Goal: Entertainment & Leisure: Consume media (video, audio)

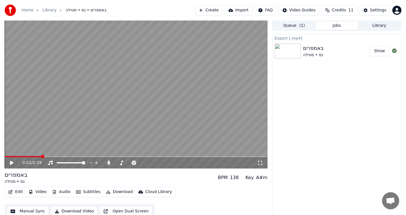
scroll to position [4, 0]
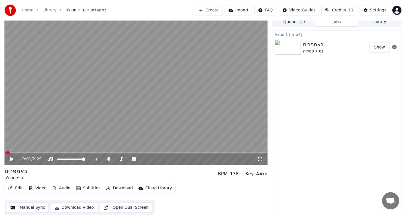
click at [6, 153] on span at bounding box center [7, 152] width 3 height 3
click at [15, 159] on icon at bounding box center [15, 159] width 13 height 5
click at [42, 153] on div "0:24 / 2:29" at bounding box center [136, 158] width 263 height 11
click at [39, 152] on span at bounding box center [27, 152] width 44 height 1
click at [34, 152] on span at bounding box center [20, 152] width 30 height 1
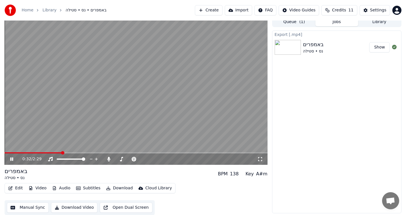
click at [259, 159] on icon at bounding box center [260, 159] width 6 height 5
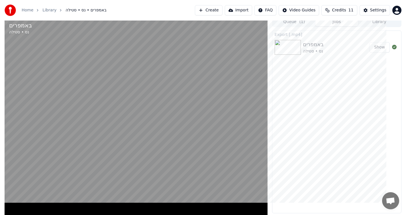
scroll to position [0, 0]
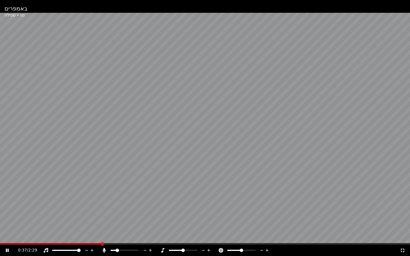
click at [92, 214] on span at bounding box center [51, 244] width 102 height 1
click at [77, 214] on span at bounding box center [48, 244] width 96 height 1
click at [57, 214] on video at bounding box center [205, 128] width 410 height 256
click at [57, 214] on span at bounding box center [39, 244] width 79 height 1
click at [43, 214] on span at bounding box center [22, 244] width 44 height 1
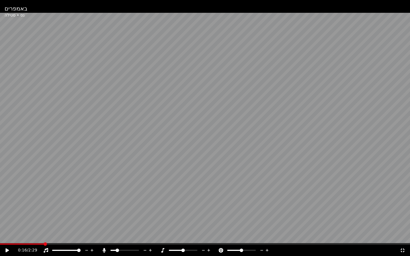
click at [8, 214] on icon at bounding box center [7, 250] width 3 height 4
click at [161, 214] on span at bounding box center [88, 244] width 176 height 1
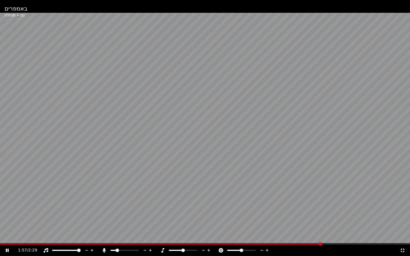
click at [283, 214] on span at bounding box center [160, 244] width 321 height 1
click at [268, 214] on video at bounding box center [205, 128] width 410 height 256
click at [260, 214] on span at bounding box center [130, 244] width 260 height 1
click at [233, 214] on span at bounding box center [116, 244] width 233 height 1
click at [7, 214] on div "1:25 / 2:29" at bounding box center [204, 251] width 405 height 6
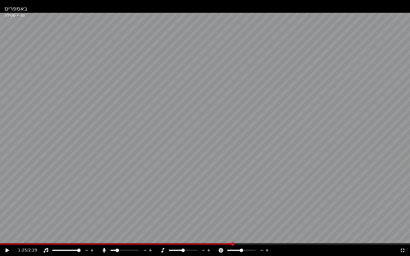
click at [6, 214] on icon at bounding box center [7, 250] width 3 height 4
click at [7, 214] on icon at bounding box center [7, 250] width 3 height 3
click at [303, 214] on div "2:06 / 2:29" at bounding box center [205, 250] width 410 height 11
click at [301, 214] on span at bounding box center [173, 244] width 346 height 1
click at [9, 214] on icon at bounding box center [11, 250] width 13 height 5
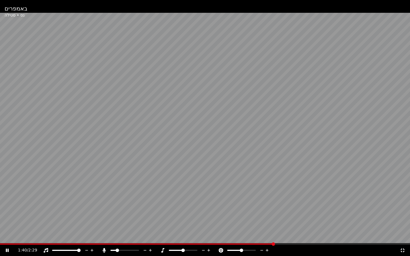
click at [272, 214] on span at bounding box center [137, 244] width 274 height 1
click at [247, 214] on span at bounding box center [139, 244] width 279 height 1
click at [5, 214] on icon at bounding box center [11, 250] width 13 height 5
click at [262, 214] on span at bounding box center [131, 244] width 263 height 1
click at [7, 214] on div "1:36 / 2:29" at bounding box center [205, 250] width 410 height 11
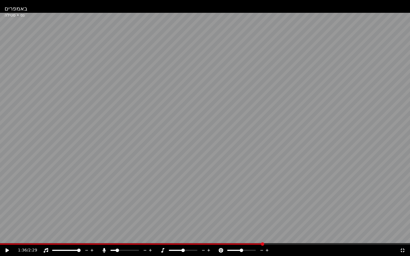
drag, startPoint x: 11, startPoint y: 231, endPoint x: 18, endPoint y: 225, distance: 9.6
click at [11, 214] on video at bounding box center [205, 128] width 410 height 256
click at [9, 214] on icon at bounding box center [11, 250] width 13 height 5
click at [301, 214] on span at bounding box center [150, 244] width 301 height 1
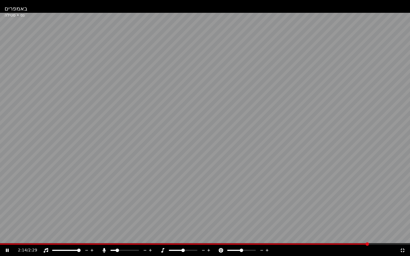
click at [265, 214] on span at bounding box center [184, 244] width 369 height 1
click at [220, 214] on span at bounding box center [134, 244] width 269 height 1
click at [312, 214] on span at bounding box center [156, 244] width 312 height 1
click at [6, 214] on div "1:56 / 2:29" at bounding box center [205, 250] width 410 height 11
click at [6, 214] on icon at bounding box center [7, 250] width 3 height 3
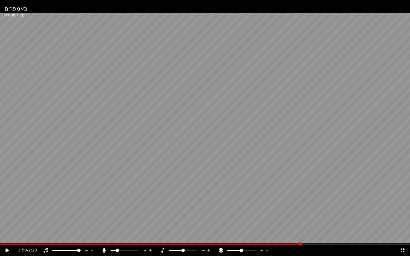
click at [301, 214] on span at bounding box center [150, 244] width 301 height 1
click at [9, 214] on icon at bounding box center [11, 250] width 13 height 5
click at [309, 214] on span at bounding box center [154, 244] width 309 height 1
click at [287, 214] on span at bounding box center [143, 244] width 287 height 1
click at [244, 214] on span at bounding box center [122, 244] width 244 height 1
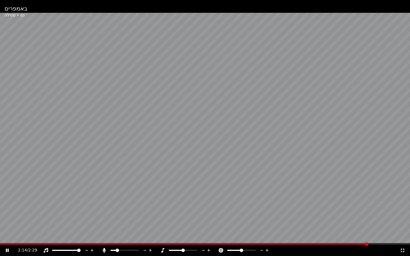
click at [8, 214] on icon at bounding box center [7, 250] width 3 height 3
click at [273, 214] on span at bounding box center [184, 244] width 368 height 1
click at [212, 214] on span at bounding box center [106, 244] width 213 height 1
click at [7, 214] on icon at bounding box center [7, 250] width 3 height 4
click at [237, 214] on span at bounding box center [128, 244] width 256 height 1
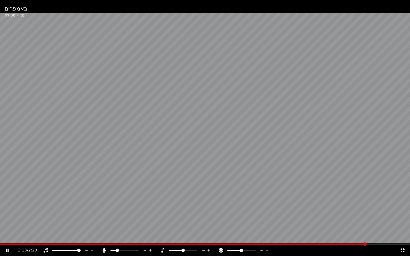
click at [7, 214] on icon at bounding box center [7, 250] width 3 height 3
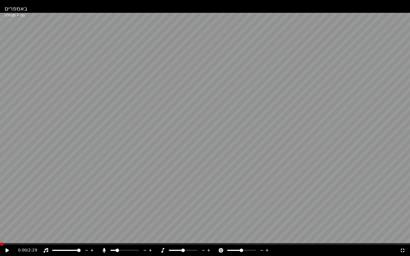
click at [0, 214] on span at bounding box center [1, 243] width 3 height 3
click at [7, 214] on icon at bounding box center [7, 250] width 3 height 4
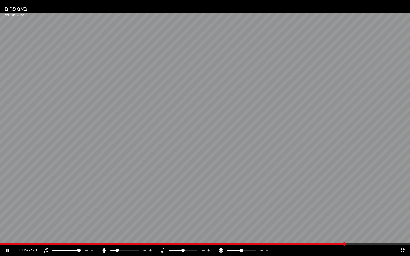
click at [272, 214] on video at bounding box center [205, 128] width 410 height 256
click at [269, 214] on span at bounding box center [135, 244] width 271 height 1
click at [4, 214] on div "1:39 / 2:29" at bounding box center [204, 251] width 405 height 6
click at [6, 214] on icon at bounding box center [7, 250] width 3 height 4
click at [301, 214] on span at bounding box center [150, 244] width 301 height 1
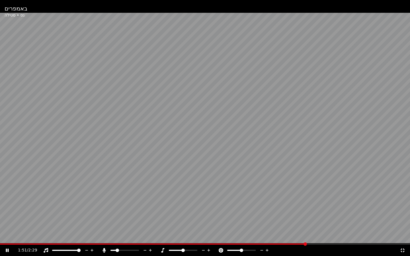
click at [277, 214] on span at bounding box center [153, 244] width 306 height 1
click at [249, 214] on span at bounding box center [183, 244] width 367 height 1
click at [226, 214] on span at bounding box center [126, 244] width 252 height 1
click at [284, 214] on span at bounding box center [155, 244] width 310 height 1
click at [8, 214] on icon at bounding box center [7, 250] width 3 height 3
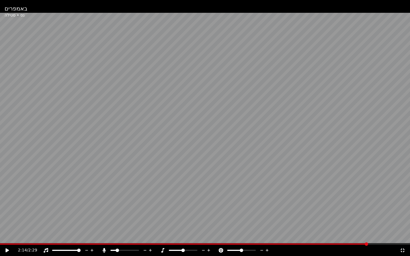
click at [8, 214] on icon at bounding box center [7, 250] width 3 height 4
click at [3, 214] on div "2:27 / 2:29" at bounding box center [204, 251] width 405 height 6
click at [7, 214] on icon at bounding box center [7, 250] width 3 height 3
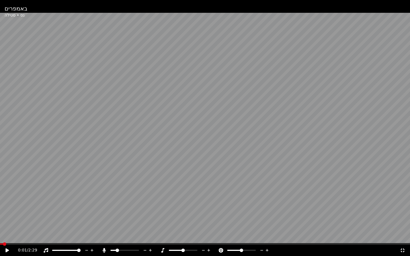
click at [3, 214] on span at bounding box center [4, 243] width 3 height 3
click at [6, 214] on icon at bounding box center [7, 250] width 3 height 4
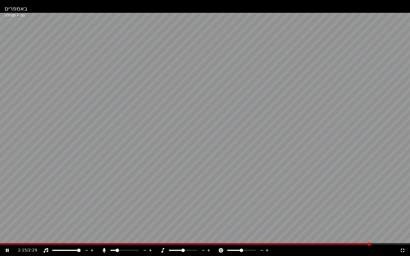
click at [6, 214] on div "2:15 / 2:29" at bounding box center [204, 251] width 405 height 6
click at [6, 214] on icon at bounding box center [11, 250] width 13 height 5
click at [260, 214] on span at bounding box center [130, 244] width 260 height 1
click at [229, 214] on span at bounding box center [130, 244] width 260 height 1
click at [9, 214] on icon at bounding box center [11, 250] width 13 height 5
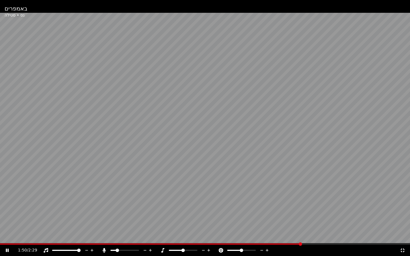
click at [300, 214] on span at bounding box center [150, 244] width 301 height 1
click at [293, 214] on span at bounding box center [146, 244] width 293 height 1
click at [276, 214] on span at bounding box center [138, 244] width 277 height 1
click at [276, 214] on span at bounding box center [160, 244] width 320 height 1
click at [9, 214] on icon at bounding box center [11, 250] width 13 height 5
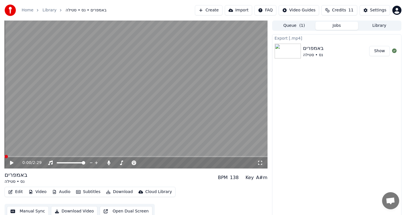
click at [5, 156] on span at bounding box center [5, 156] width 0 height 1
click at [11, 161] on icon at bounding box center [11, 163] width 3 height 4
click at [258, 164] on icon at bounding box center [260, 163] width 4 height 4
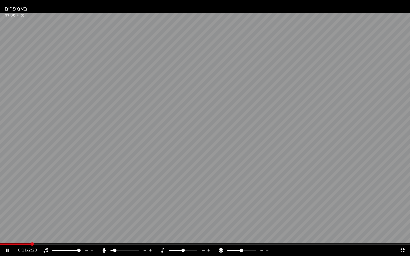
click at [113, 214] on span at bounding box center [114, 250] width 3 height 3
click at [112, 214] on span at bounding box center [113, 250] width 3 height 3
click at [150, 214] on icon at bounding box center [150, 251] width 5 height 6
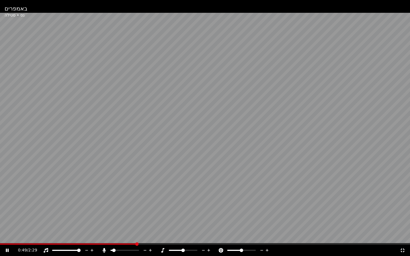
click at [150, 214] on icon at bounding box center [150, 251] width 5 height 6
click at [145, 214] on icon at bounding box center [144, 251] width 5 height 6
click at [5, 214] on icon at bounding box center [11, 250] width 13 height 5
click at [0, 214] on span at bounding box center [1, 243] width 3 height 3
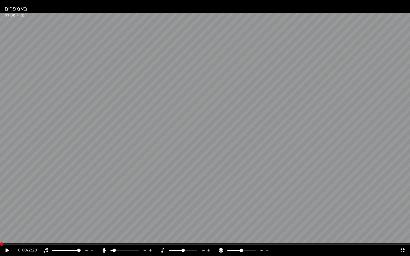
click at [6, 214] on icon at bounding box center [7, 250] width 3 height 4
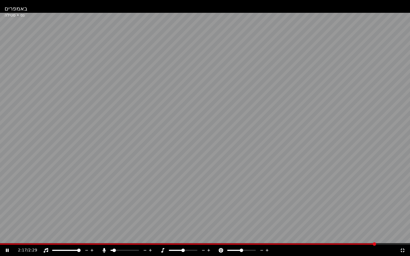
click at [335, 214] on div "2:17 / 2:29" at bounding box center [205, 250] width 410 height 11
click at [333, 214] on span at bounding box center [188, 244] width 376 height 1
click at [318, 214] on span at bounding box center [159, 244] width 318 height 1
click at [323, 214] on span at bounding box center [161, 244] width 323 height 1
click at [350, 214] on video at bounding box center [205, 128] width 410 height 256
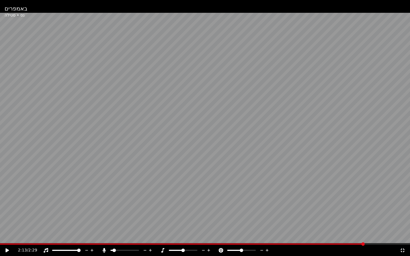
click at [348, 214] on span at bounding box center [182, 244] width 364 height 1
click at [8, 214] on icon at bounding box center [11, 250] width 13 height 5
click at [151, 214] on icon at bounding box center [150, 251] width 5 height 6
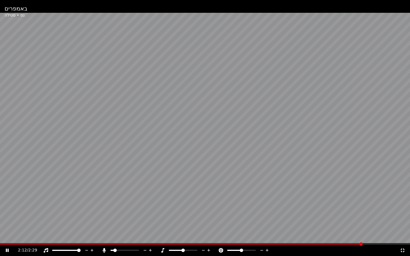
click at [343, 214] on span at bounding box center [181, 244] width 362 height 1
click at [62, 214] on div at bounding box center [72, 251] width 46 height 6
click at [149, 214] on icon at bounding box center [150, 251] width 5 height 6
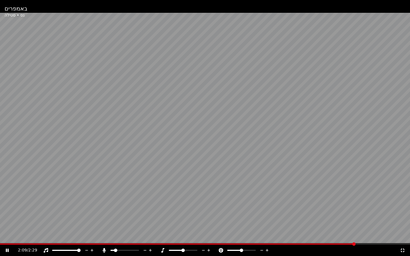
click at [149, 214] on icon at bounding box center [150, 251] width 5 height 6
click at [122, 214] on span at bounding box center [124, 250] width 28 height 1
click at [336, 214] on div "2:15 / 2:29" at bounding box center [205, 250] width 410 height 11
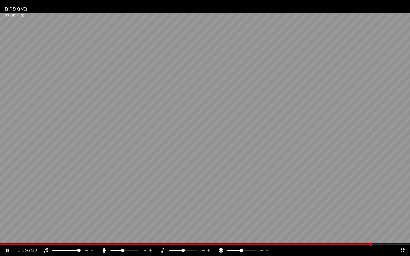
click at [334, 214] on span at bounding box center [186, 244] width 372 height 1
click at [321, 214] on span at bounding box center [171, 244] width 342 height 1
click at [7, 214] on icon at bounding box center [11, 250] width 13 height 5
click at [347, 214] on span at bounding box center [182, 244] width 364 height 1
click at [8, 214] on icon at bounding box center [11, 250] width 13 height 5
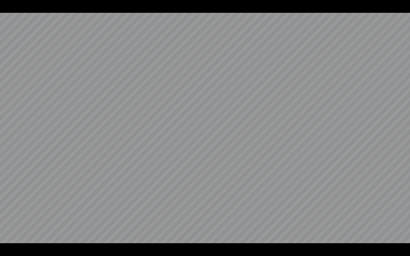
click at [8, 214] on video at bounding box center [205, 128] width 410 height 256
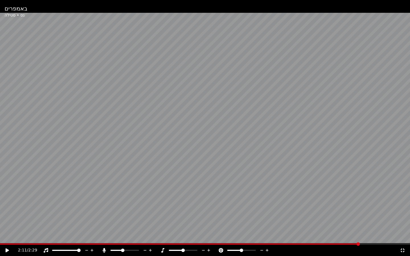
click at [7, 214] on icon at bounding box center [11, 250] width 13 height 5
drag, startPoint x: 352, startPoint y: 245, endPoint x: 332, endPoint y: 241, distance: 20.9
click at [332, 214] on div "באמפרים נס • סטילה 2:12 / 2:29" at bounding box center [205, 128] width 410 height 256
click at [323, 214] on span at bounding box center [324, 243] width 3 height 3
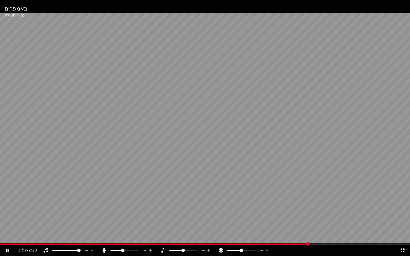
click at [287, 214] on span at bounding box center [154, 244] width 309 height 1
click at [271, 214] on span at bounding box center [146, 244] width 292 height 1
click at [7, 214] on icon at bounding box center [11, 250] width 13 height 5
click at [179, 214] on span at bounding box center [176, 250] width 14 height 1
click at [278, 214] on span at bounding box center [141, 244] width 283 height 1
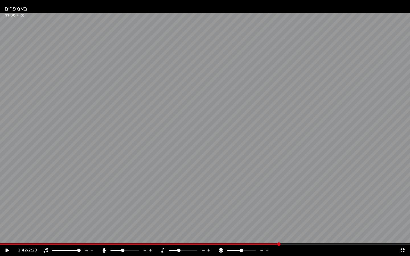
click at [6, 214] on icon at bounding box center [7, 250] width 3 height 4
click at [5, 214] on icon at bounding box center [11, 250] width 13 height 5
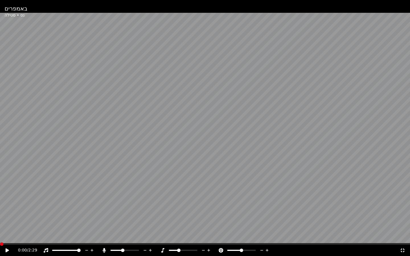
click at [0, 214] on span at bounding box center [1, 243] width 3 height 3
click at [210, 214] on icon at bounding box center [208, 251] width 5 height 6
click at [405, 214] on icon at bounding box center [403, 250] width 6 height 5
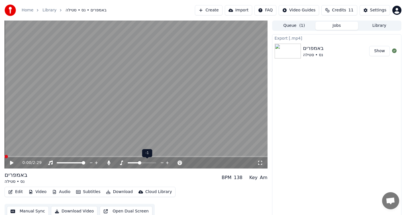
click at [166, 161] on icon at bounding box center [166, 163] width 5 height 6
click at [148, 162] on icon at bounding box center [149, 163] width 5 height 6
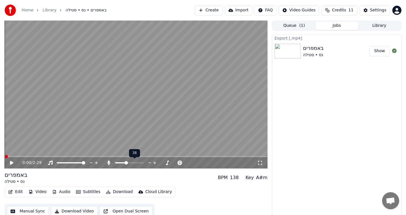
click at [148, 162] on icon at bounding box center [149, 163] width 5 height 6
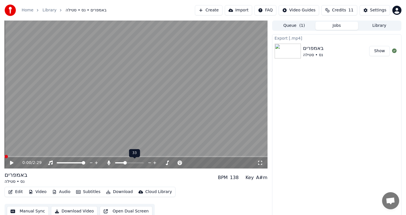
click at [148, 162] on icon at bounding box center [149, 163] width 5 height 6
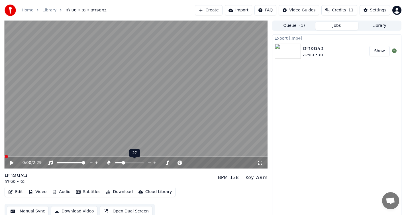
click at [148, 162] on icon at bounding box center [149, 163] width 5 height 6
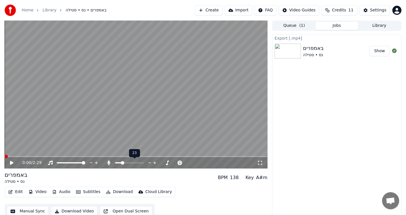
click at [148, 162] on icon at bounding box center [149, 163] width 5 height 6
click at [258, 162] on icon at bounding box center [260, 162] width 6 height 5
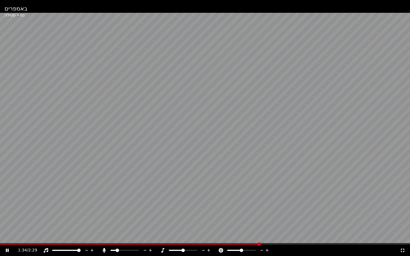
click at [221, 214] on span at bounding box center [129, 244] width 259 height 1
click at [8, 214] on icon at bounding box center [7, 250] width 3 height 3
